Goal: Task Accomplishment & Management: Complete application form

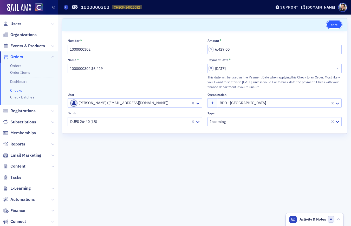
click at [335, 27] on button "Save" at bounding box center [334, 24] width 15 height 7
click at [15, 90] on link "Checks" at bounding box center [16, 90] width 12 height 5
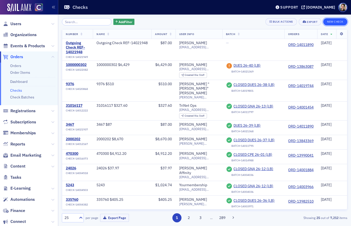
click at [333, 20] on button "New Check" at bounding box center [335, 21] width 24 height 7
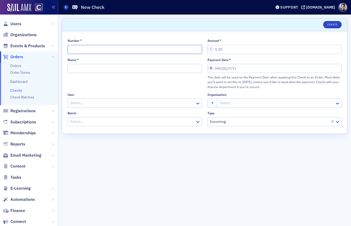
click at [87, 50] on input "Number *" at bounding box center [135, 49] width 134 height 9
click at [116, 51] on input "Number *" at bounding box center [135, 49] width 134 height 9
type input "1000000302"
click at [228, 50] on input "Amount *" at bounding box center [275, 49] width 134 height 9
type input "1,329.00"
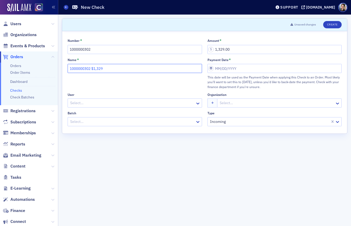
type input "1000000302 $1,329"
click at [232, 70] on input "Payment Date *" at bounding box center [275, 68] width 134 height 9
select select "8"
select select "2025"
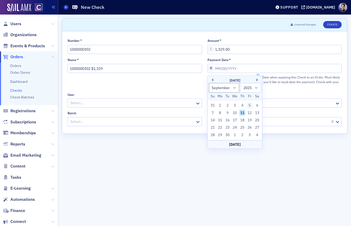
click at [249, 106] on div "5" at bounding box center [250, 105] width 6 height 6
type input "[DATE]"
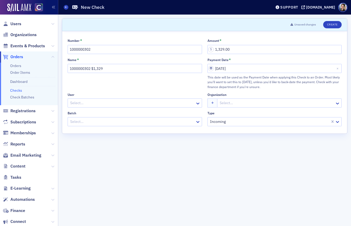
click at [83, 102] on div at bounding box center [132, 103] width 125 height 7
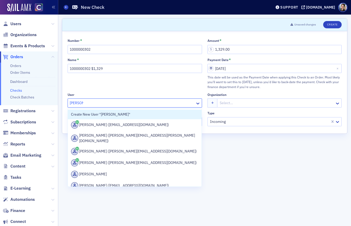
type input "[PERSON_NAME]"
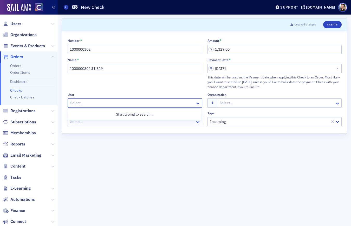
click at [89, 102] on div at bounding box center [132, 103] width 125 height 7
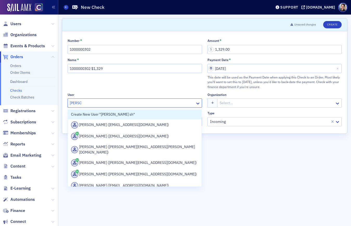
type input "[PERSON_NAME]"
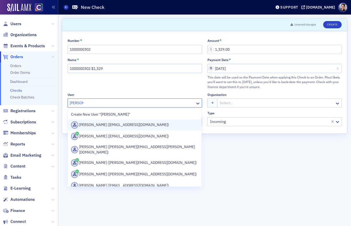
click at [116, 125] on div "[PERSON_NAME] ([EMAIL_ADDRESS][DOMAIN_NAME])" at bounding box center [135, 124] width 128 height 7
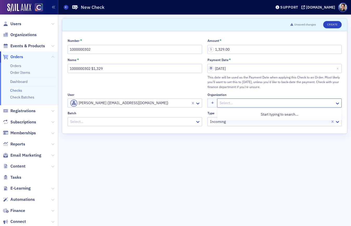
click at [233, 104] on div at bounding box center [276, 103] width 115 height 7
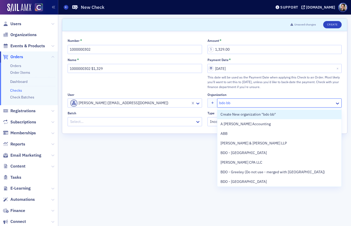
type input "bdo b"
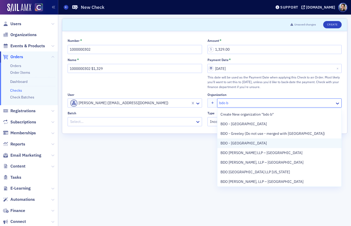
click at [239, 143] on span "BDO - [GEOGRAPHIC_DATA]" at bounding box center [244, 143] width 47 height 5
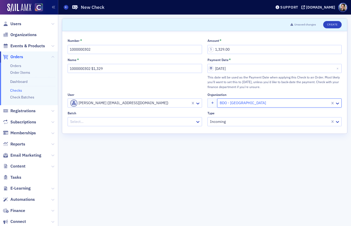
click at [95, 121] on div at bounding box center [132, 122] width 125 height 7
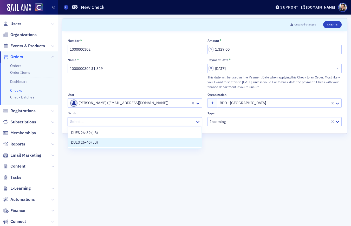
click at [91, 142] on span "DUES 26-40 (LB)" at bounding box center [84, 142] width 27 height 5
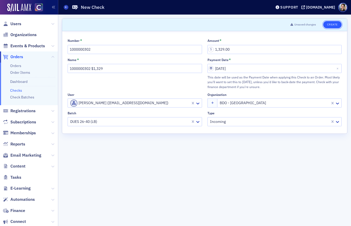
click at [334, 24] on button "Create" at bounding box center [332, 24] width 18 height 7
click at [336, 25] on button "Save" at bounding box center [334, 24] width 15 height 7
click at [334, 23] on button "Save" at bounding box center [334, 24] width 15 height 7
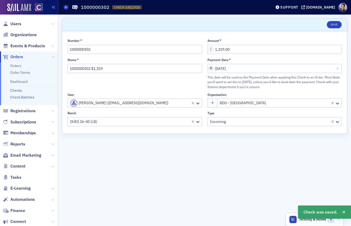
click at [24, 98] on link "Check Batches" at bounding box center [22, 97] width 24 height 5
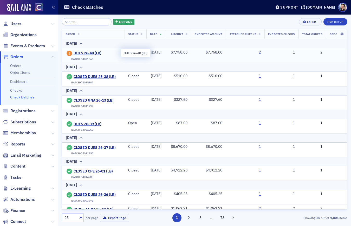
click at [88, 53] on span "DUES 26-40 (LB)" at bounding box center [97, 53] width 47 height 5
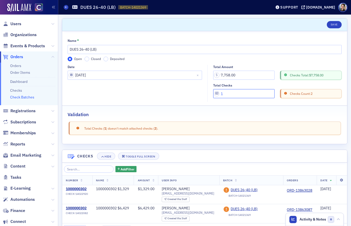
drag, startPoint x: 228, startPoint y: 95, endPoint x: 220, endPoint y: 94, distance: 9.0
click at [220, 94] on input "1" at bounding box center [244, 93] width 62 height 9
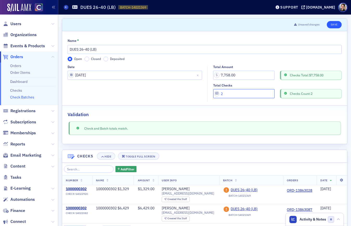
type input "2"
click at [335, 22] on button "Save" at bounding box center [334, 24] width 15 height 7
click at [15, 99] on link "Check Batches" at bounding box center [22, 97] width 24 height 5
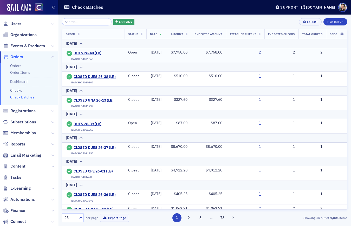
click at [261, 53] on div "2" at bounding box center [245, 52] width 31 height 5
click at [261, 53] on link "2" at bounding box center [260, 52] width 2 height 5
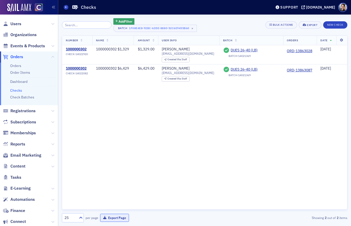
click at [113, 218] on button "Export Page" at bounding box center [114, 218] width 29 height 8
click at [20, 46] on span "Events & Products" at bounding box center [27, 46] width 35 height 6
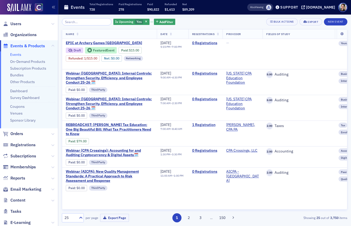
click at [89, 23] on input "search" at bounding box center [87, 21] width 50 height 7
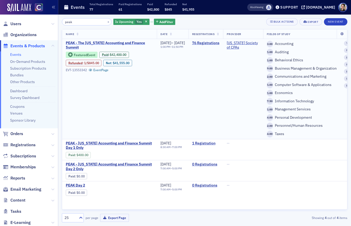
type input "peak"
click at [115, 43] on span "PEAK - The [US_STATE] Accounting and Finance Summit" at bounding box center [109, 45] width 87 height 9
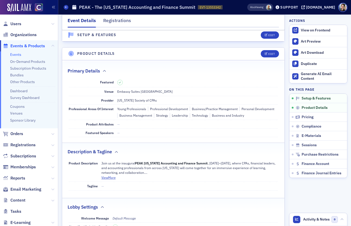
scroll to position [133, 0]
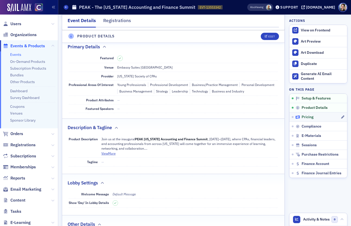
click at [313, 115] on span "Pricing" at bounding box center [308, 117] width 12 height 5
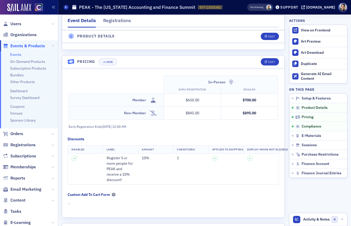
scroll to position [492, 0]
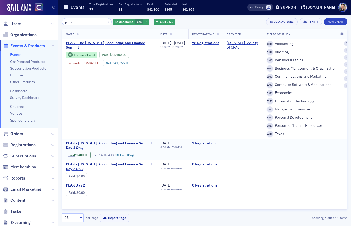
click at [113, 143] on span "PEAK - [US_STATE] Accounting and Finance Summit Day 1 Only" at bounding box center [109, 145] width 87 height 9
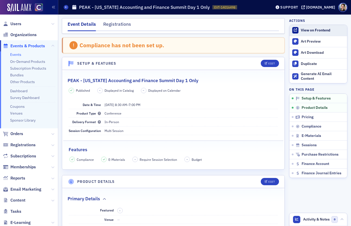
click at [319, 30] on div "View on Frontend" at bounding box center [323, 30] width 44 height 5
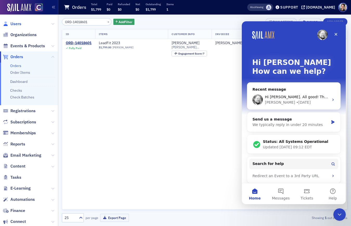
click at [18, 24] on span "Users" at bounding box center [15, 24] width 11 height 6
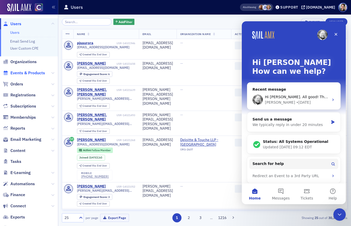
click at [21, 73] on span "Events & Products" at bounding box center [27, 73] width 35 height 6
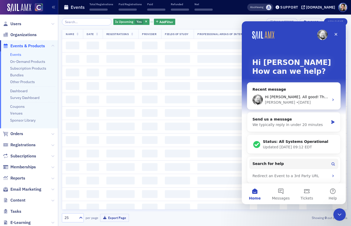
click at [93, 23] on input "search" at bounding box center [87, 21] width 50 height 7
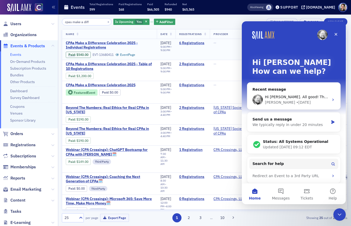
type input "cpas make a diff"
click at [118, 43] on span "CPAs Make a Difference Celebration 2025 - Individual Registrations" at bounding box center [109, 45] width 87 height 9
